Goal: Find specific page/section: Find specific page/section

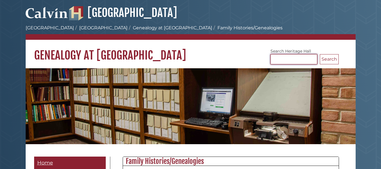
click at [279, 59] on input "Search [GEOGRAPHIC_DATA]" at bounding box center [293, 59] width 47 height 10
type input "**********"
click at [319, 54] on button "Search" at bounding box center [328, 59] width 19 height 10
